Goal: Find specific page/section: Find specific page/section

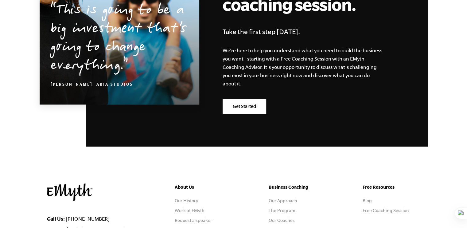
scroll to position [3081, 0]
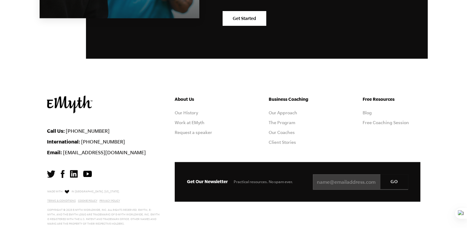
click at [285, 118] on ul "Business Coaching Our Approach The Program Our Coaches Client Stories" at bounding box center [298, 122] width 58 height 54
click at [285, 117] on ul "Business Coaching Our Approach The Program Our Coaches Client Stories" at bounding box center [298, 122] width 58 height 54
click at [285, 130] on link "Our Coaches" at bounding box center [282, 132] width 26 height 5
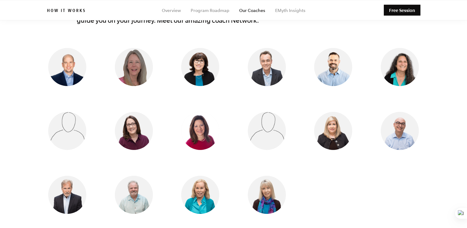
scroll to position [517, 0]
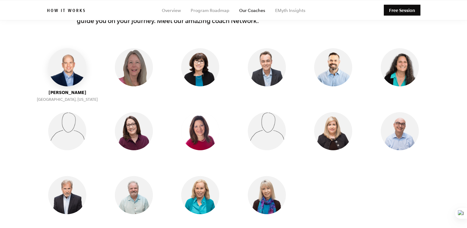
click at [64, 78] on img at bounding box center [67, 67] width 38 height 38
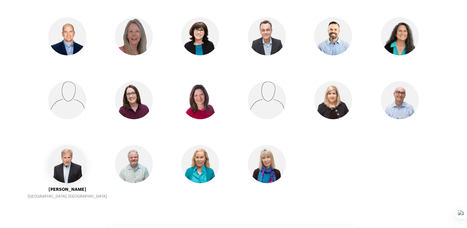
scroll to position [551, 0]
